Goal: Task Accomplishment & Management: Manage account settings

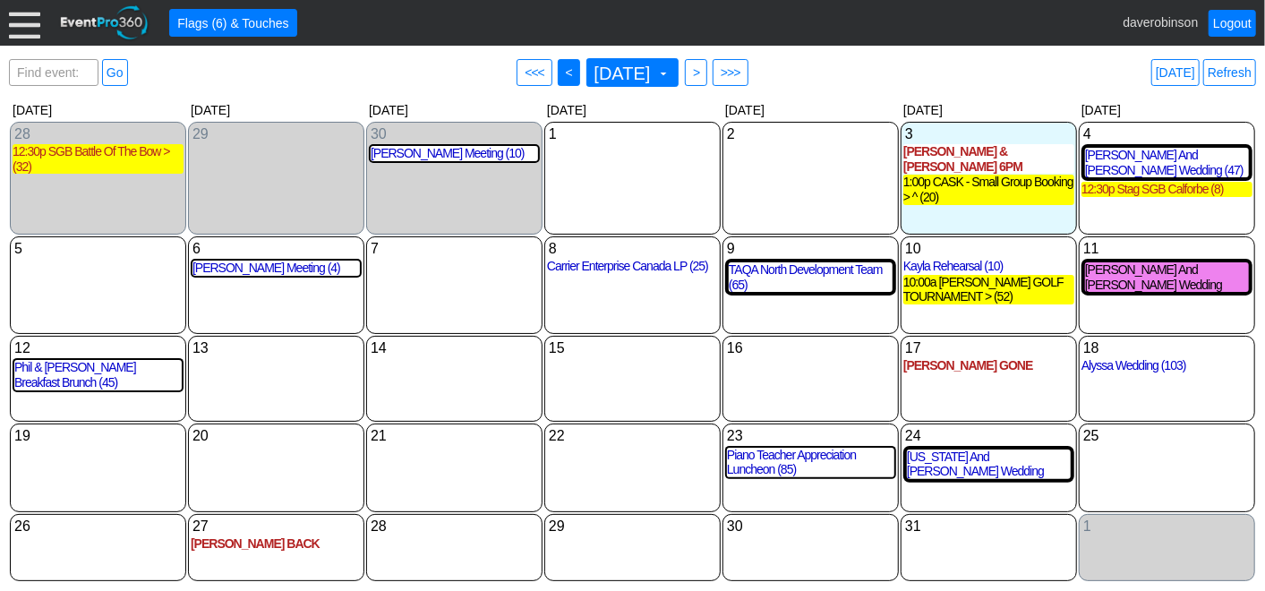
click at [562, 71] on span "<" at bounding box center [568, 73] width 13 height 18
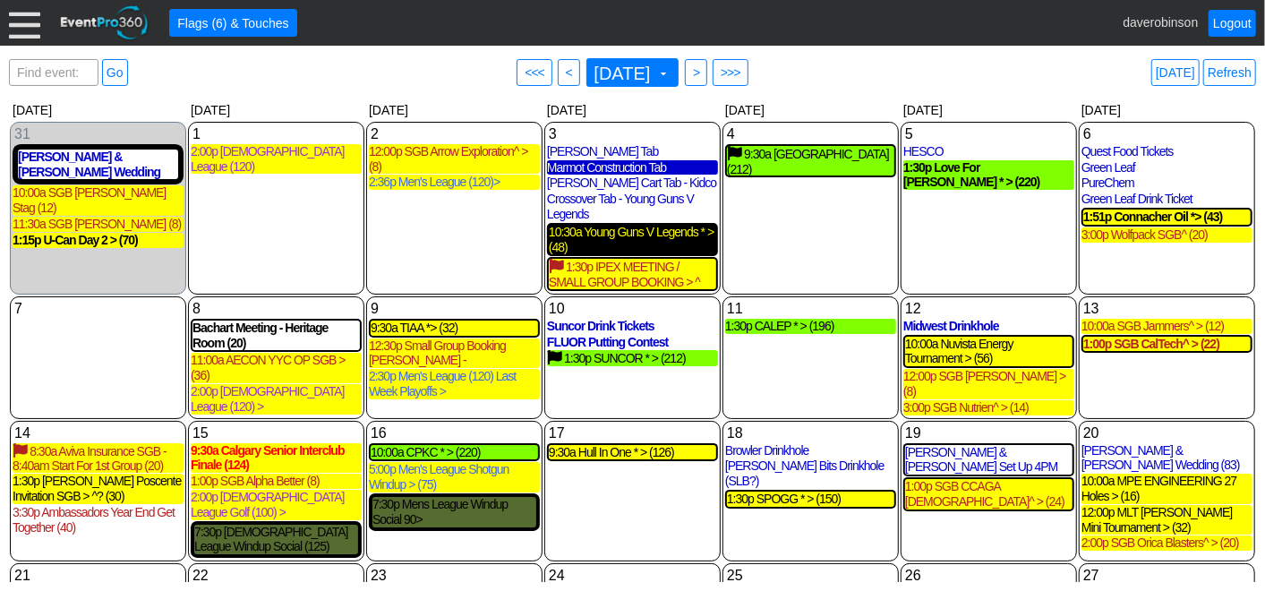
click at [635, 233] on div "10:30a Young Guns V Legends * > (48)" at bounding box center [632, 240] width 167 height 30
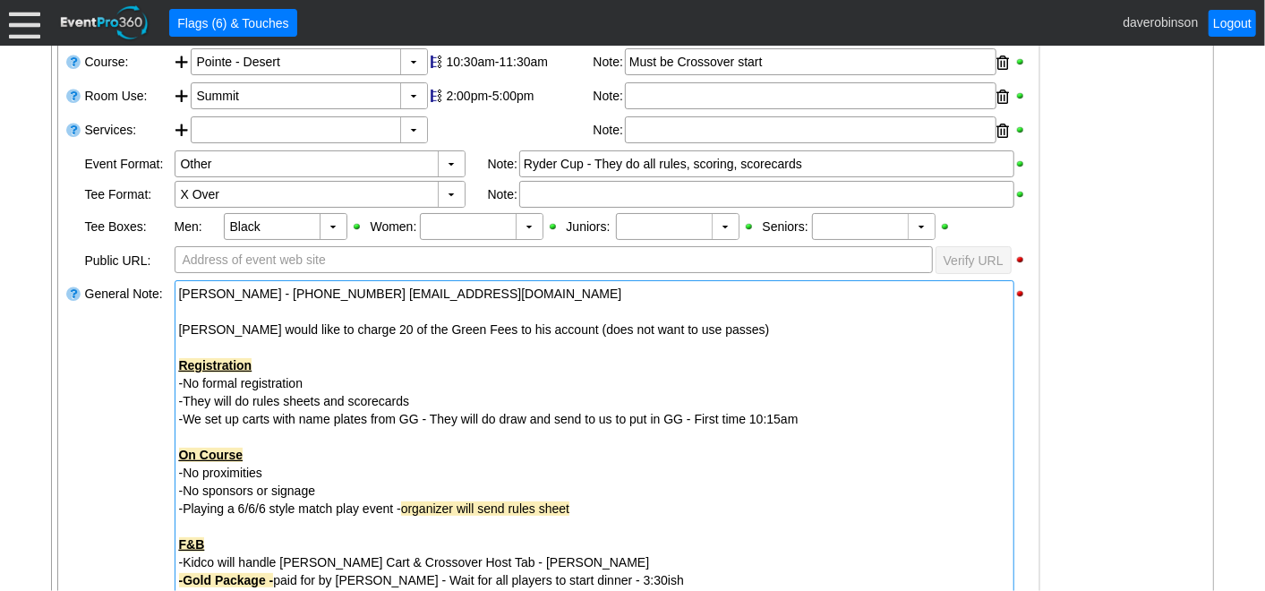
scroll to position [630, 0]
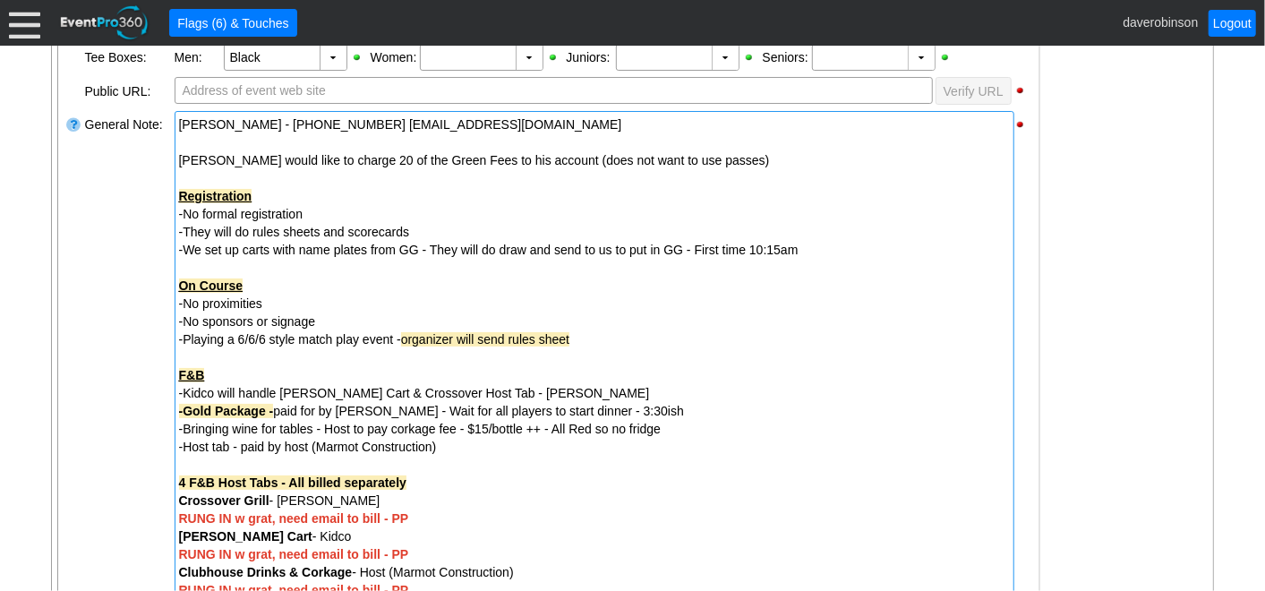
type input "48"
type input "Confirmed"
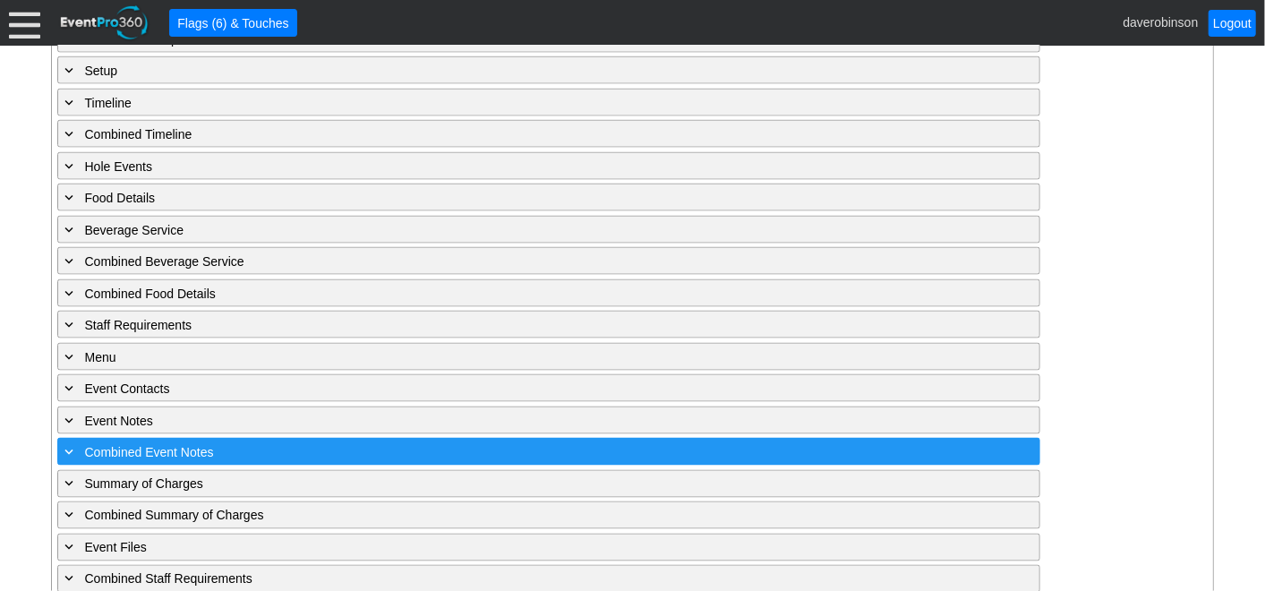
scroll to position [1460, 0]
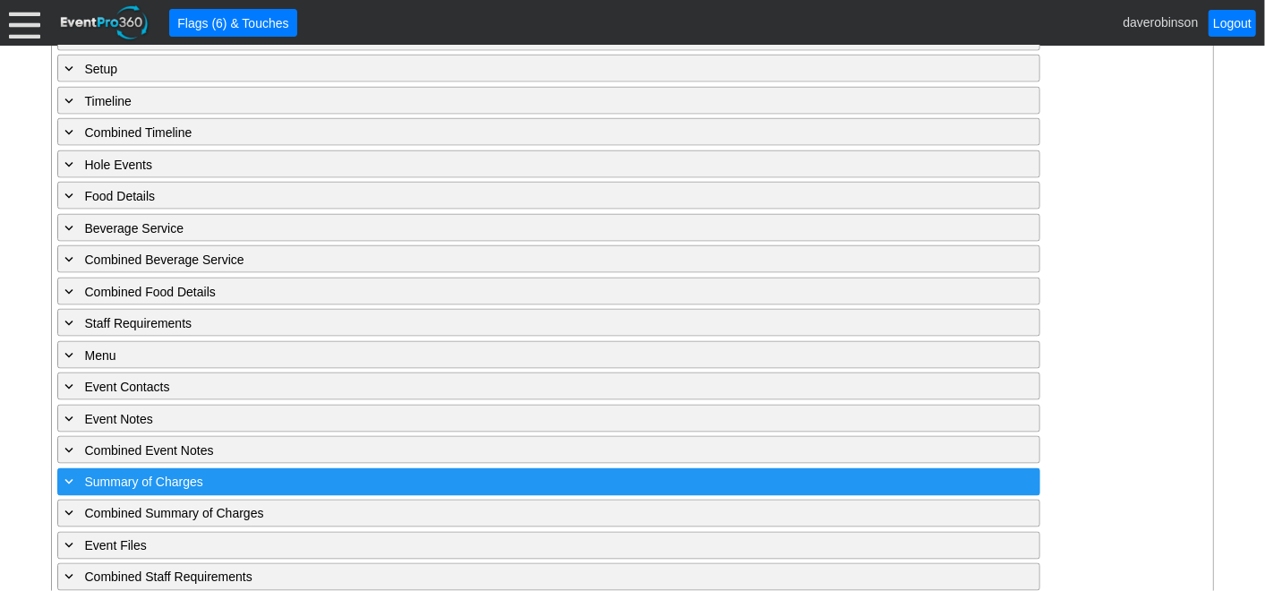
click at [62, 474] on span at bounding box center [70, 482] width 16 height 16
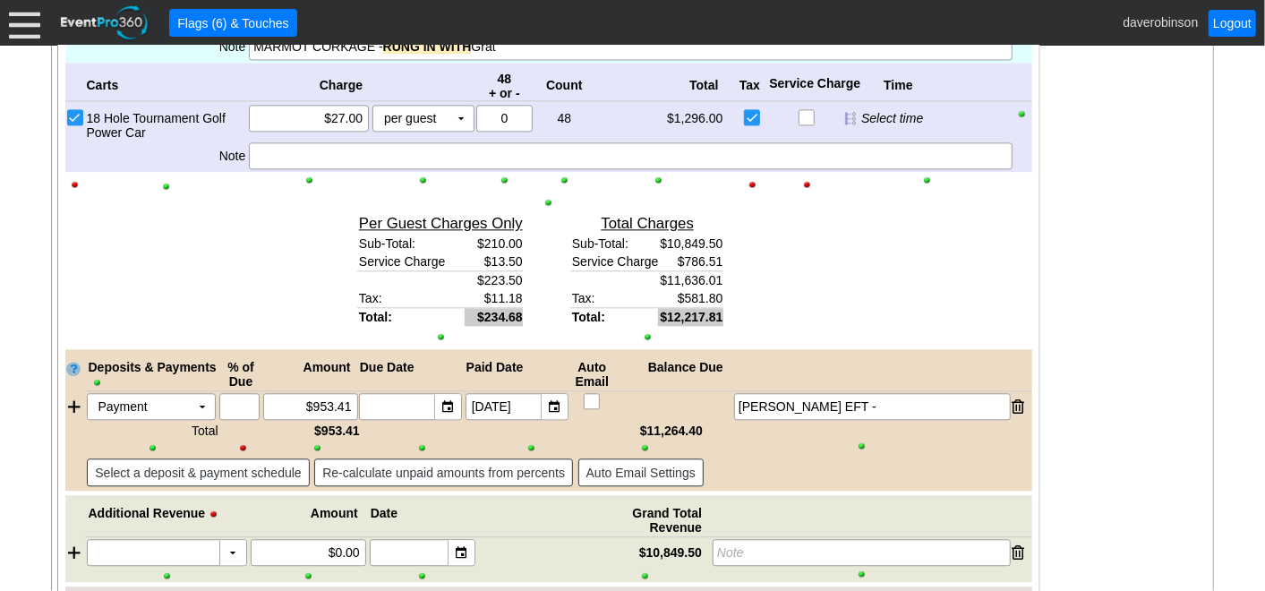
scroll to position [2419, 0]
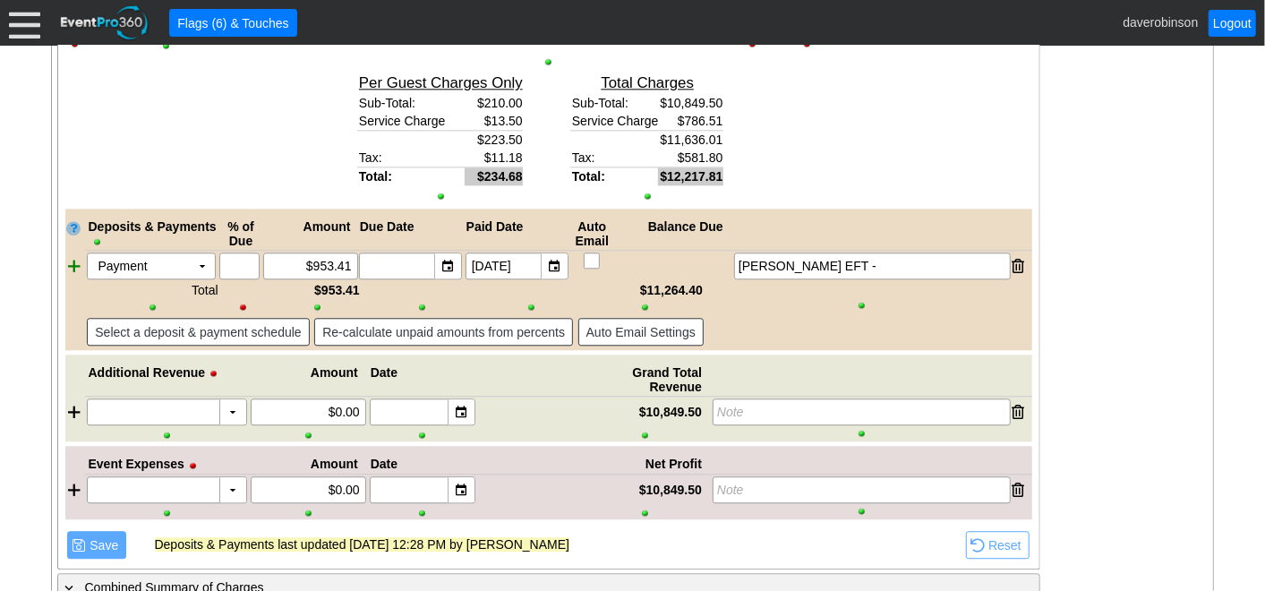
click at [72, 255] on div at bounding box center [75, 266] width 20 height 27
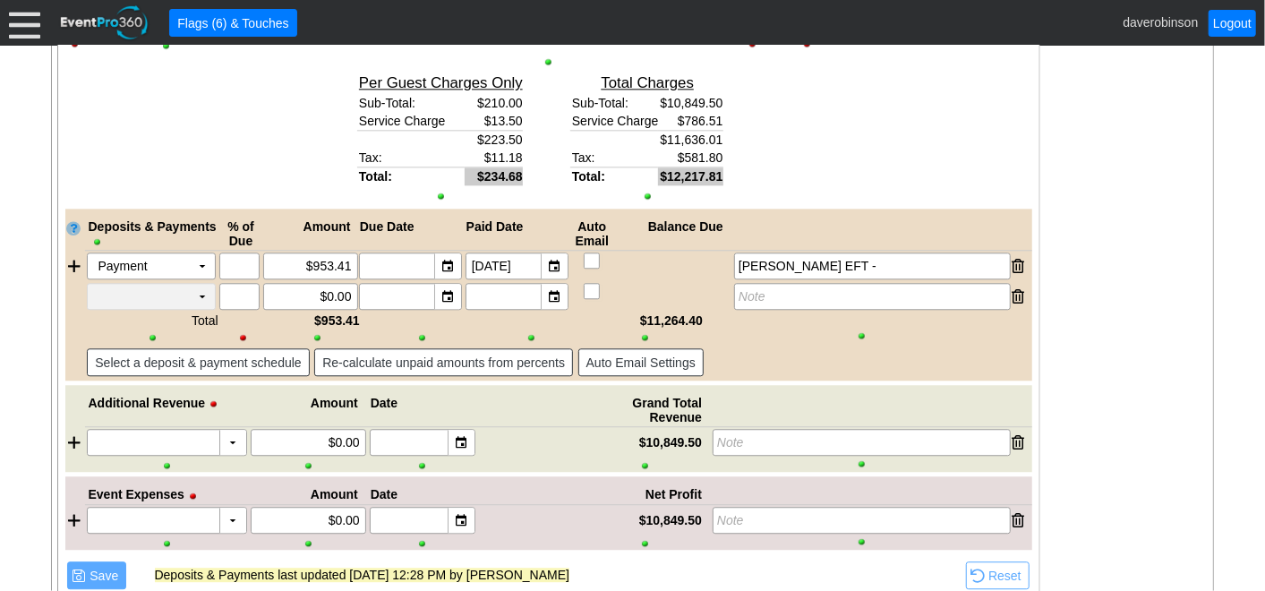
click at [202, 284] on td "▼" at bounding box center [202, 296] width 25 height 25
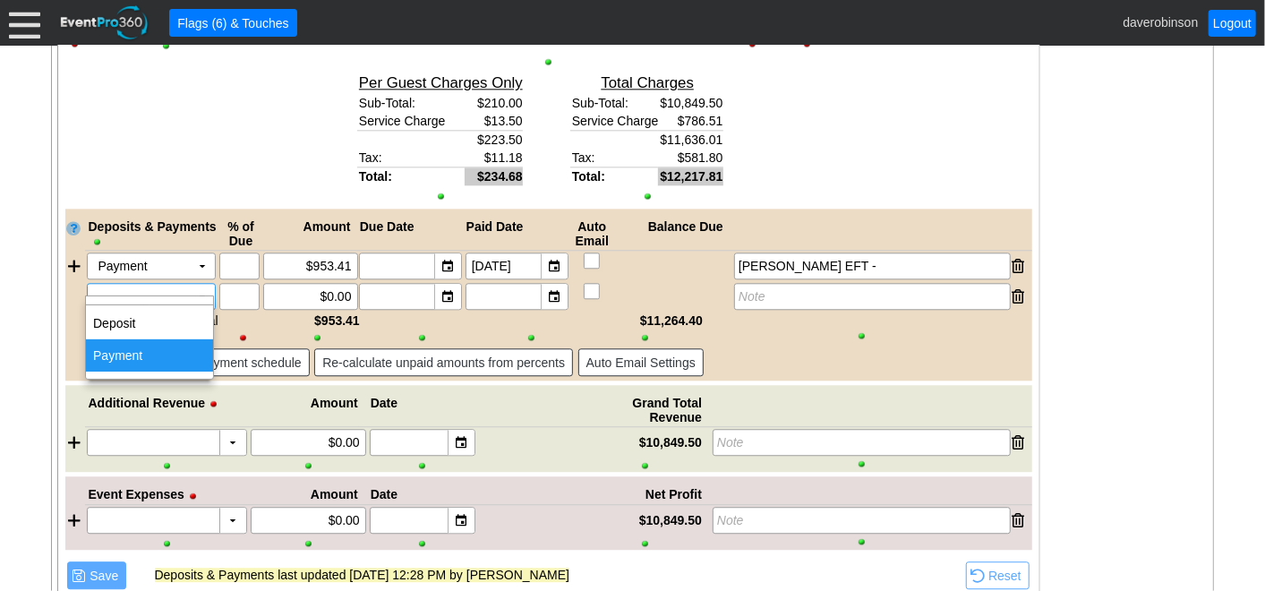
drag, startPoint x: 163, startPoint y: 360, endPoint x: 197, endPoint y: 339, distance: 40.3
click at [163, 360] on td "Payment" at bounding box center [149, 355] width 127 height 32
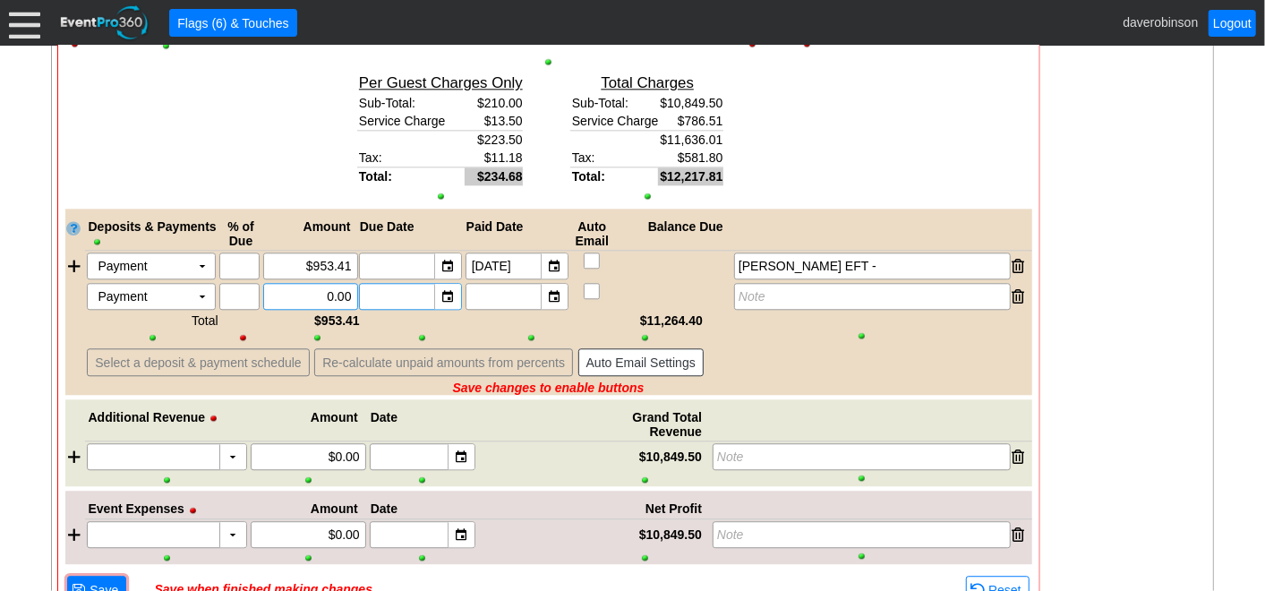
drag, startPoint x: 310, startPoint y: 276, endPoint x: 362, endPoint y: 279, distance: 52.0
click at [362, 283] on div "Payment Χ ▼ Χ Χ 0.00 ▼ Χ ▼ Χ Note" at bounding box center [559, 296] width 948 height 27
type input "$4,460.40"
click at [567, 284] on div "▼" at bounding box center [554, 296] width 27 height 25
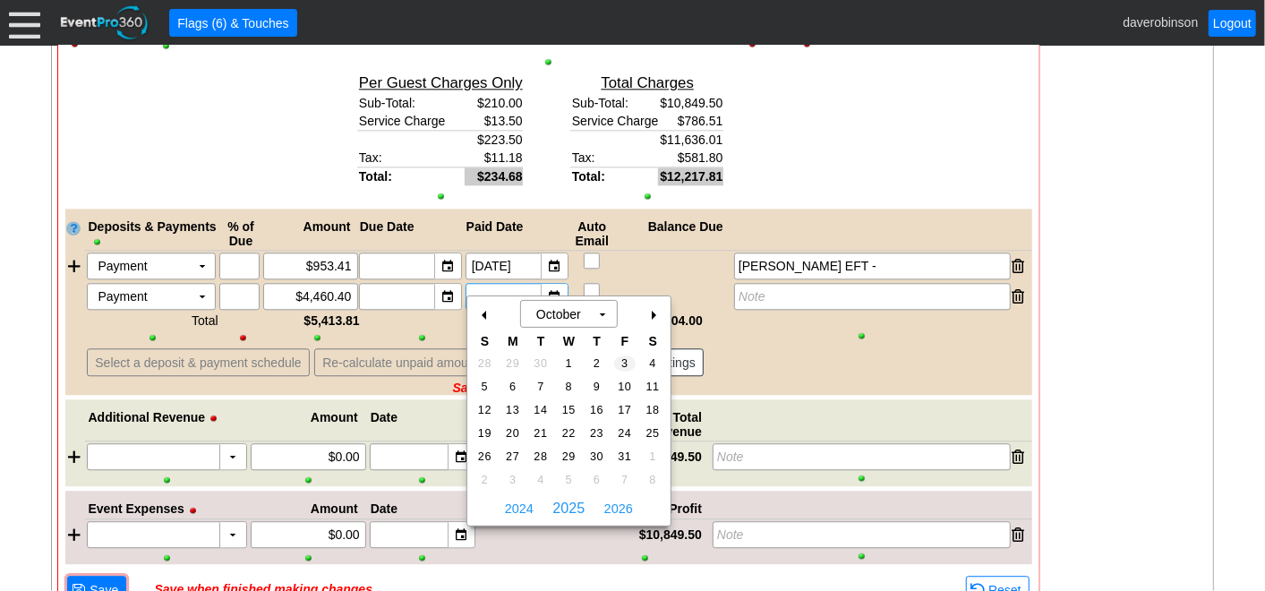
click at [629, 364] on span "3" at bounding box center [624, 364] width 21 height 16
type input "[DATE]"
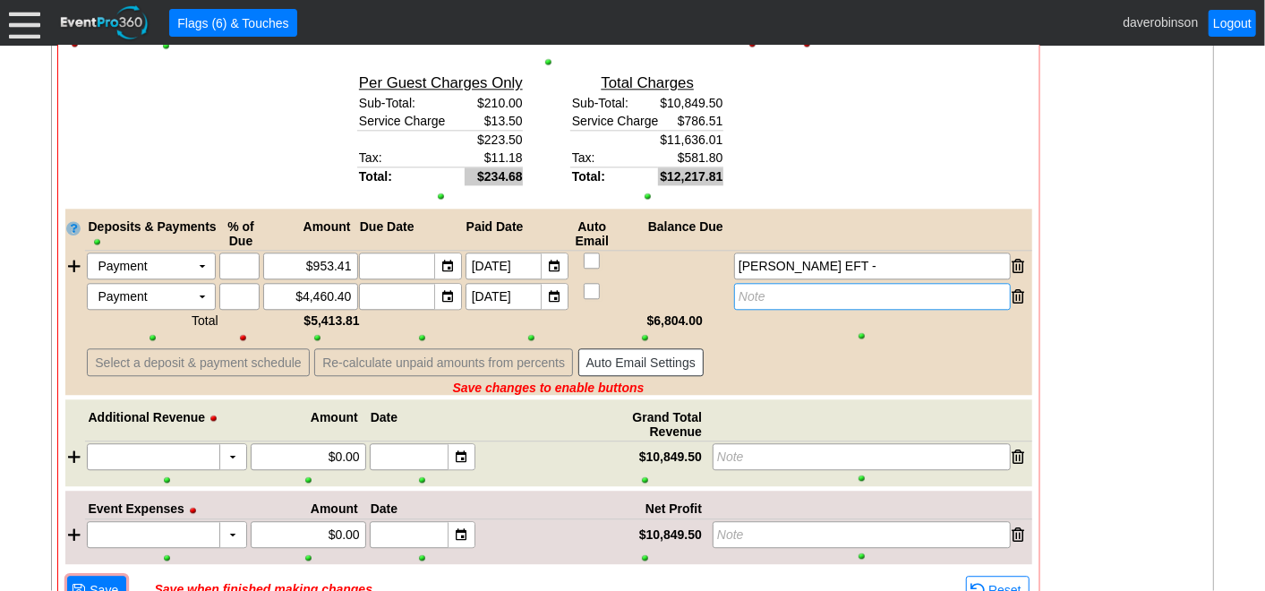
click at [764, 289] on icon "Note" at bounding box center [752, 296] width 27 height 14
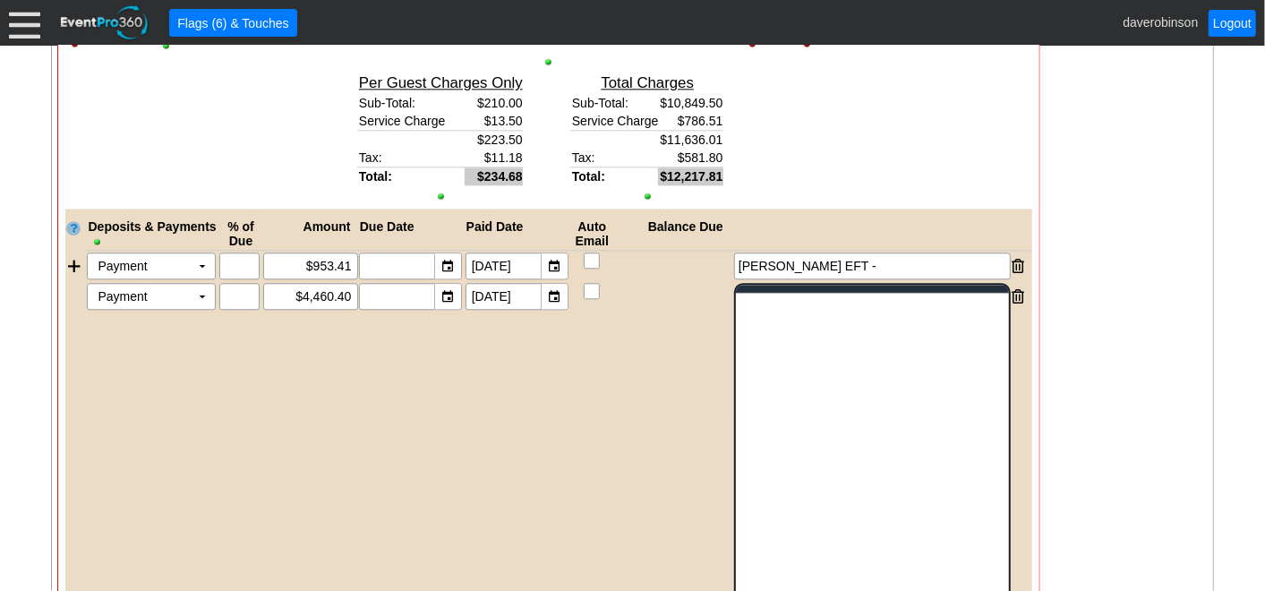
scroll to position [0, 0]
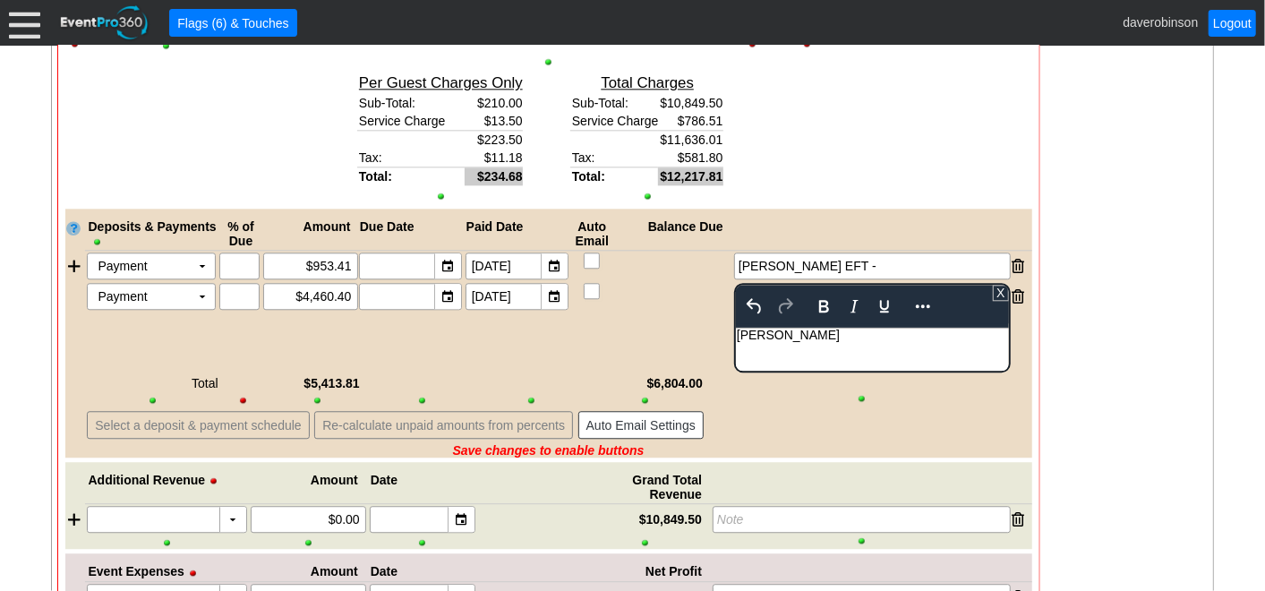
click at [531, 338] on div "Deposits & Payments % of Due Amount Due Date Paid Date Auto Email Balance Due P…" at bounding box center [548, 333] width 967 height 249
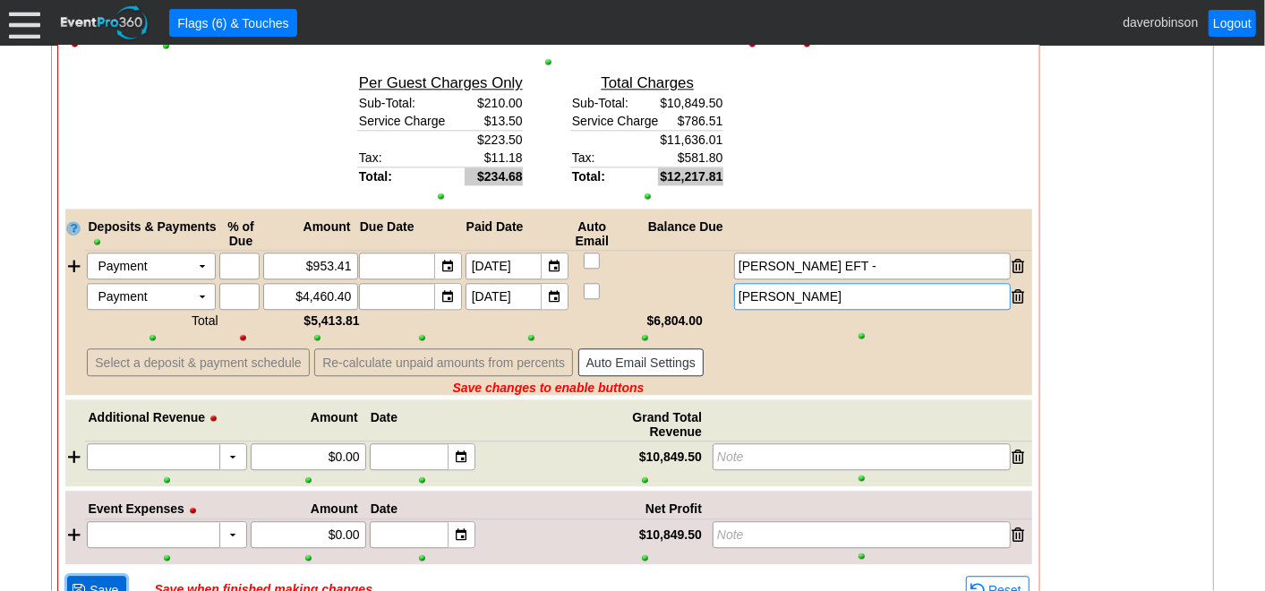
click at [90, 581] on span "Save" at bounding box center [104, 590] width 36 height 18
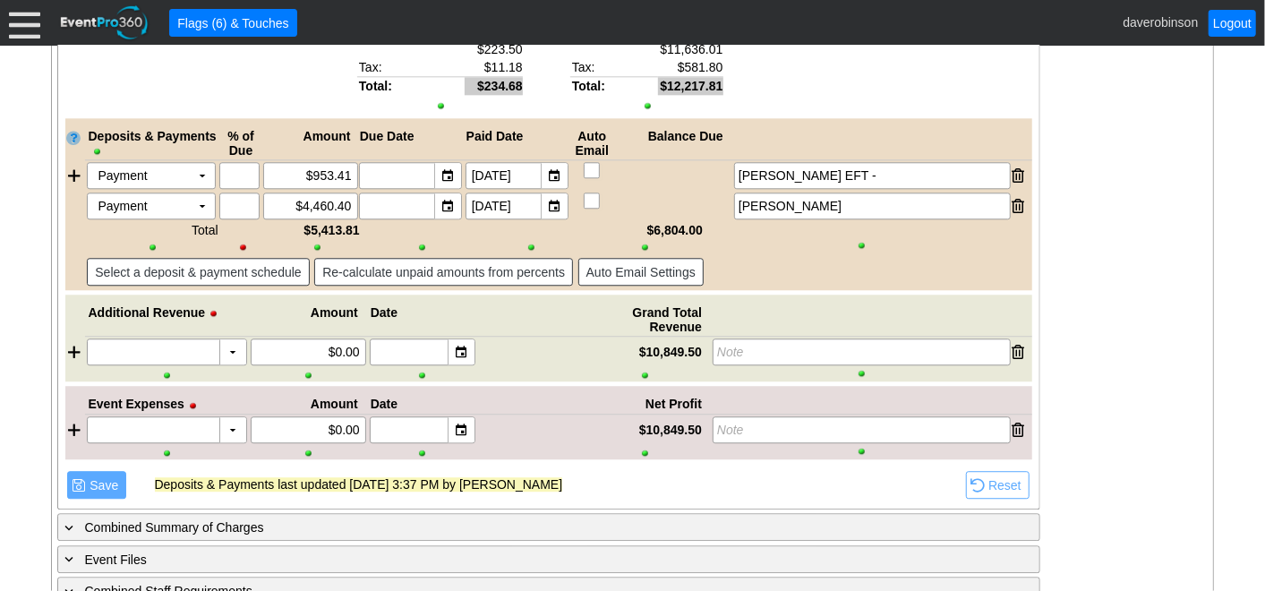
scroll to position [2525, 0]
